Goal: Transaction & Acquisition: Purchase product/service

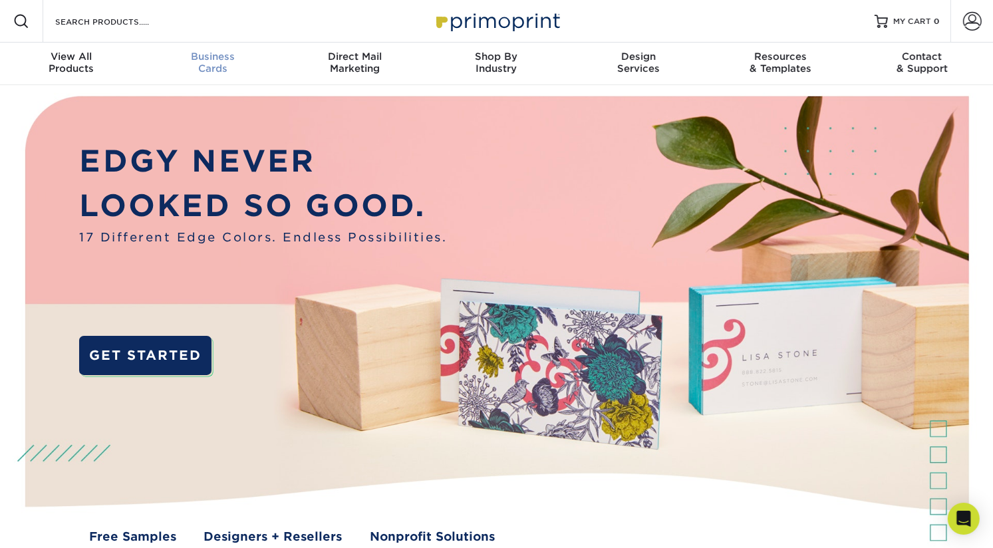
click at [208, 55] on span "Business" at bounding box center [213, 57] width 142 height 12
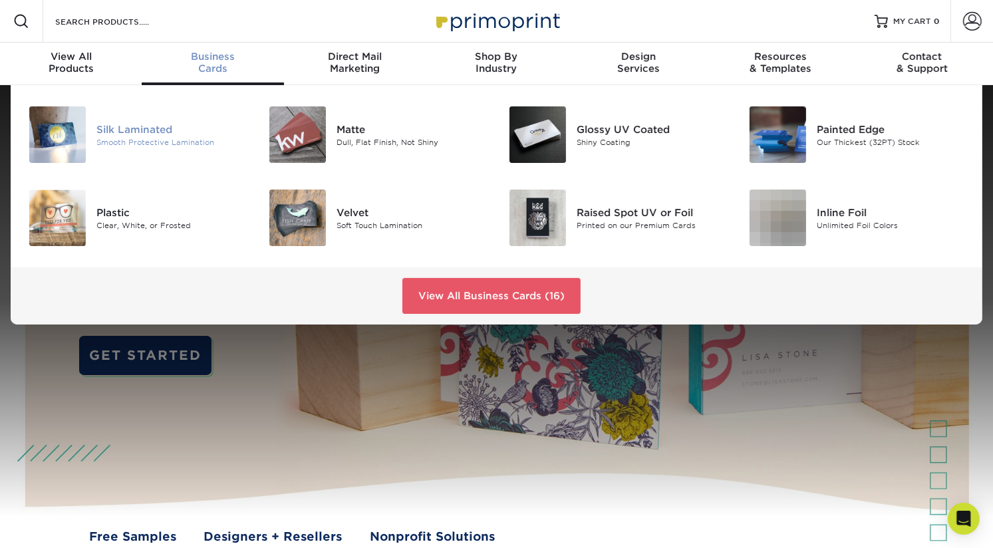
click at [126, 135] on div "Silk Laminated" at bounding box center [171, 129] width 150 height 15
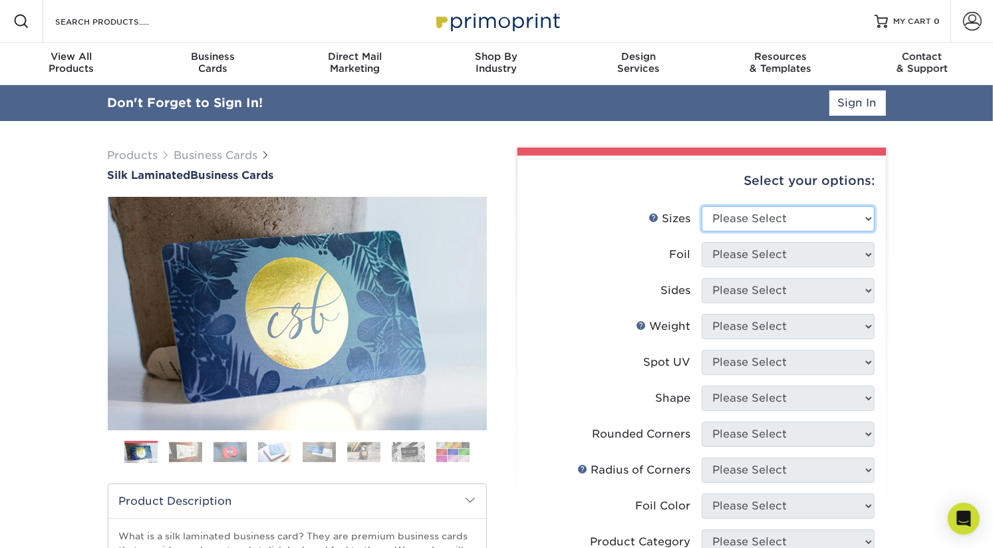
click at [803, 221] on select "Please Select 1.5" x 3.5" - Mini 1.75" x 3.5" - Mini 2" x 2" - Square 2" x 3" -…" at bounding box center [787, 218] width 173 height 25
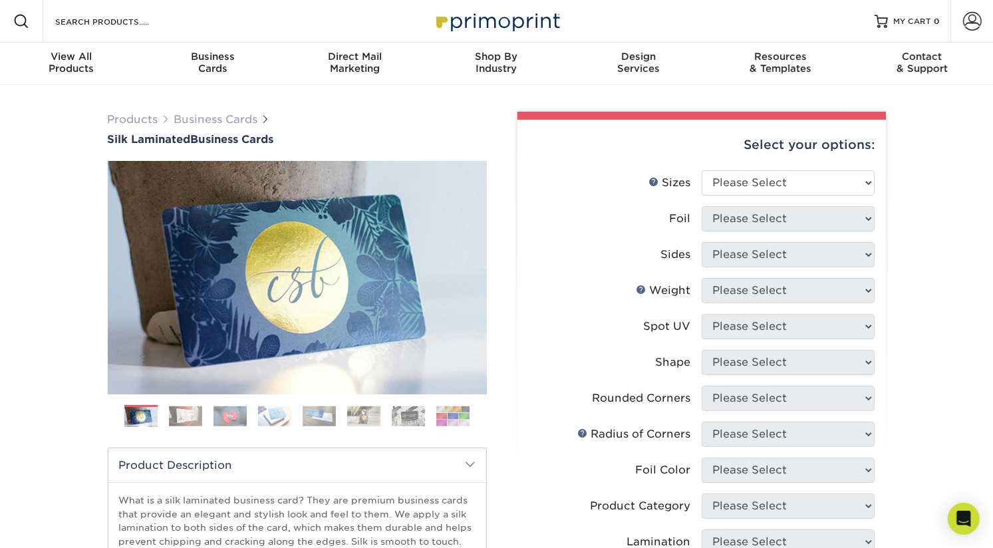
click at [924, 227] on div "Products Business Cards Silk Laminated Business Cards Previous Next" at bounding box center [496, 505] width 993 height 841
